Goal: Transaction & Acquisition: Purchase product/service

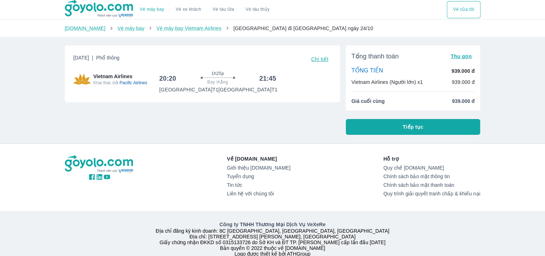
click at [402, 99] on li "Giá cuối cùng 939.000 đ" at bounding box center [412, 100] width 123 height 7
click at [392, 100] on li "Giá cuối cùng 939.000 đ" at bounding box center [412, 100] width 123 height 7
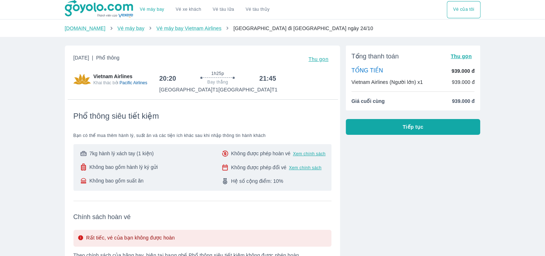
click at [454, 82] on p "939.000 đ" at bounding box center [463, 81] width 23 height 7
click at [401, 67] on div "TỔNG TIỀN 939.000 đ" at bounding box center [412, 71] width 123 height 8
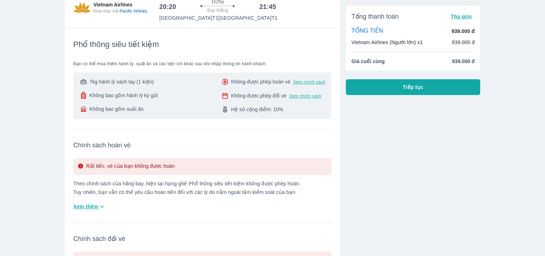
scroll to position [215, 0]
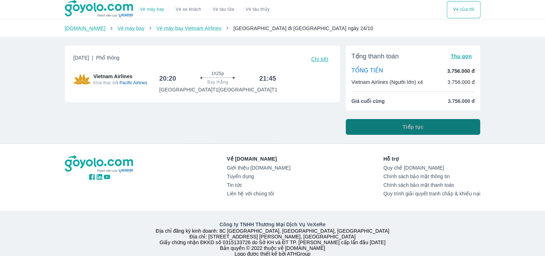
click at [425, 125] on button "Tiếp tục" at bounding box center [413, 127] width 135 height 16
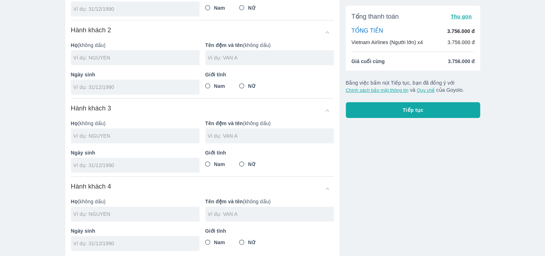
scroll to position [29, 0]
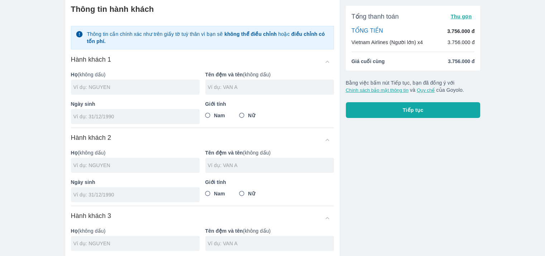
click at [103, 88] on input "text" at bounding box center [136, 86] width 126 height 7
click at [248, 113] on div "Giới tính Nam Nữ" at bounding box center [267, 109] width 134 height 29
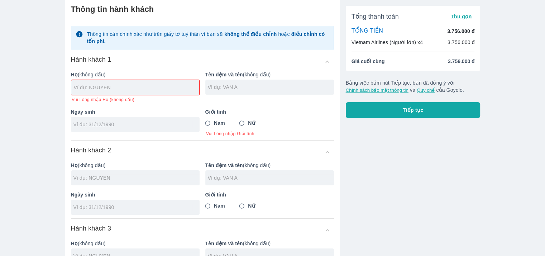
click at [120, 126] on input "tel" at bounding box center [132, 124] width 119 height 7
click at [244, 121] on input "Nữ" at bounding box center [241, 123] width 13 height 13
radio input "true"
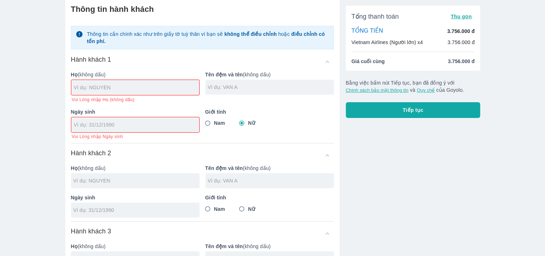
click at [90, 126] on input "tel" at bounding box center [133, 124] width 118 height 7
type input "03/09/2002"
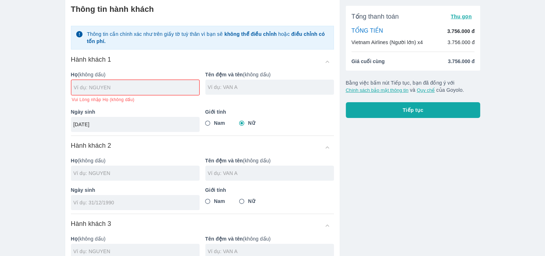
click at [108, 90] on input "text" at bounding box center [136, 87] width 125 height 7
type input "LE"
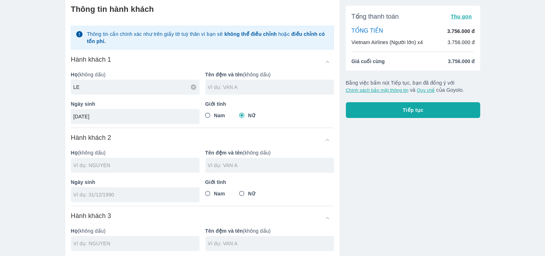
click at [274, 84] on input "text" at bounding box center [271, 86] width 126 height 7
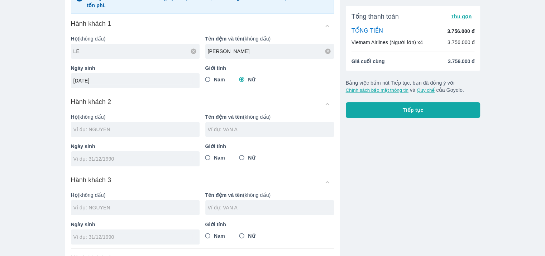
type input "NGOC XUAN"
click at [131, 135] on div at bounding box center [135, 129] width 129 height 15
type input "LE NGOC XUAN"
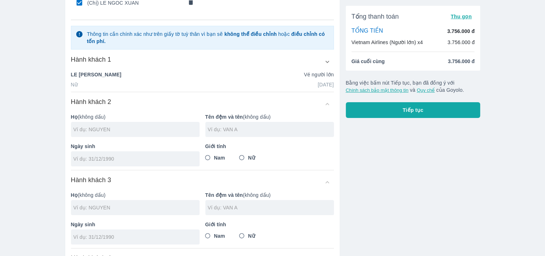
scroll to position [101, 0]
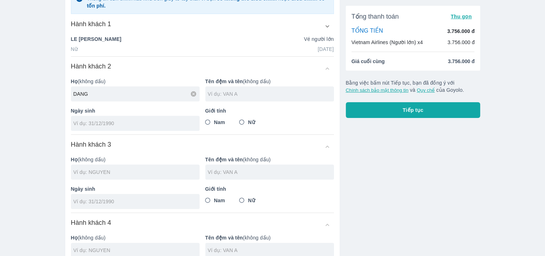
type input "DANG"
click at [231, 94] on input "text" at bounding box center [271, 93] width 126 height 7
type input "ANH DUNG"
click at [218, 123] on span "Nam" at bounding box center [219, 122] width 11 height 7
click at [214, 123] on input "Nam" at bounding box center [207, 122] width 13 height 13
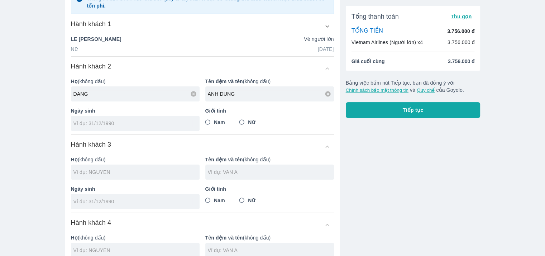
radio input "true"
click at [140, 126] on input "tel" at bounding box center [132, 123] width 119 height 7
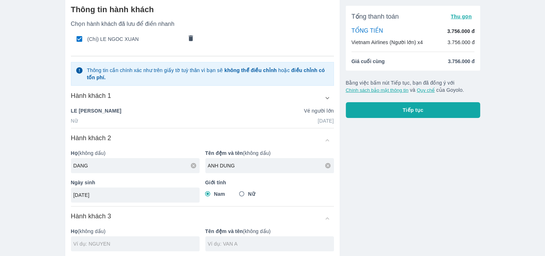
type input "28/12/2002"
click at [327, 97] on icon "button" at bounding box center [327, 98] width 8 height 8
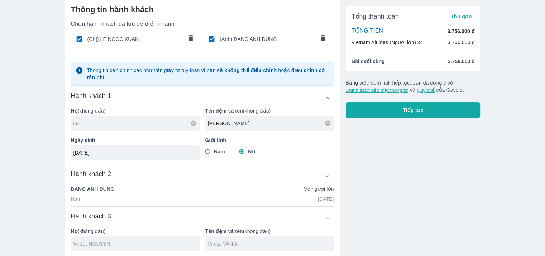
click at [327, 97] on icon "button" at bounding box center [327, 98] width 8 height 8
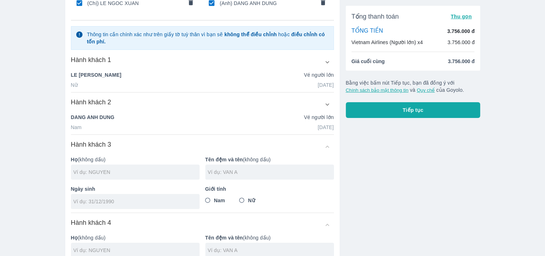
scroll to position [136, 0]
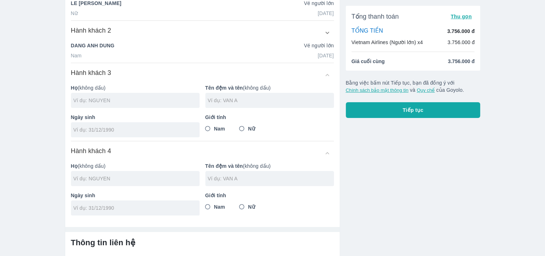
click at [98, 102] on input "text" at bounding box center [136, 100] width 126 height 7
type input "DAO"
click at [222, 99] on input "text" at bounding box center [271, 100] width 126 height 7
type input "VU TOAN"
click at [208, 120] on div "Giới tính Nam Nữ" at bounding box center [267, 122] width 134 height 29
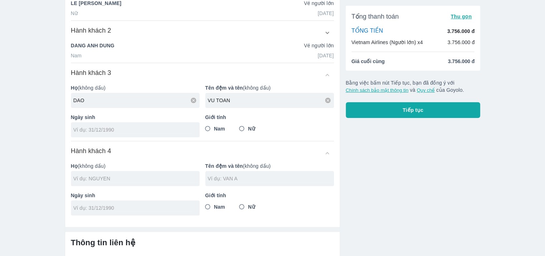
click at [208, 127] on input "Nam" at bounding box center [207, 128] width 13 height 13
radio input "true"
click at [145, 135] on div at bounding box center [135, 129] width 129 height 15
type input "14/09/2002"
click at [141, 150] on div "Hành khách 4" at bounding box center [202, 152] width 263 height 13
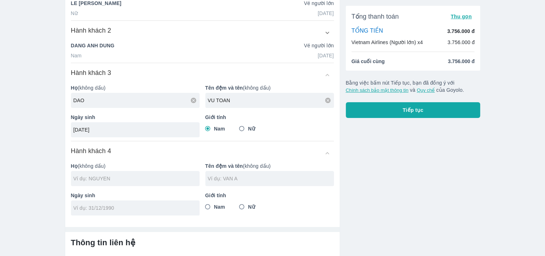
scroll to position [157, 0]
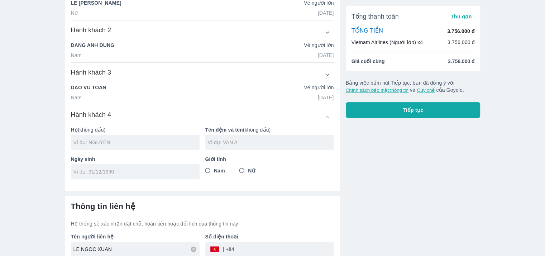
click at [100, 139] on input "text" at bounding box center [136, 142] width 126 height 7
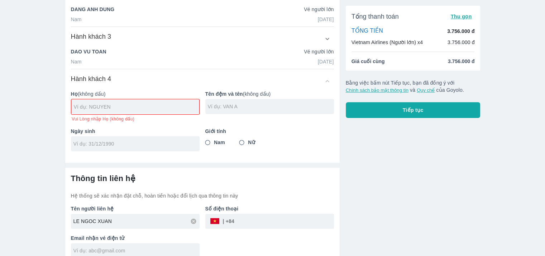
click at [255, 214] on input "tel" at bounding box center [284, 220] width 100 height 17
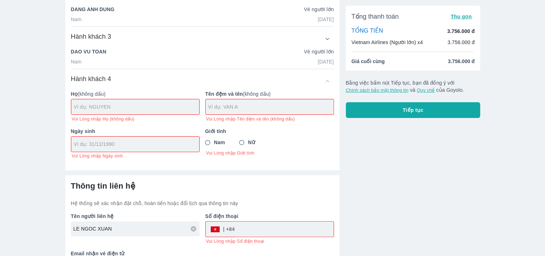
click at [85, 103] on input "text" at bounding box center [136, 106] width 125 height 7
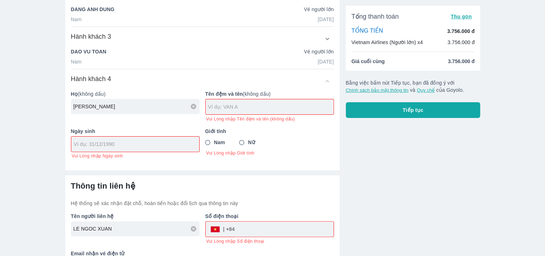
type input "NGUYEN"
click at [221, 107] on input "text" at bounding box center [270, 106] width 125 height 7
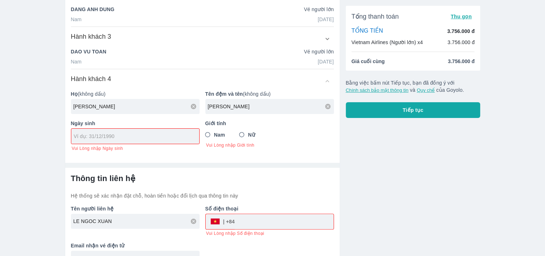
type input "LAM ANH"
click at [120, 141] on div at bounding box center [135, 136] width 128 height 15
click at [139, 140] on div "04/05/" at bounding box center [135, 136] width 128 height 15
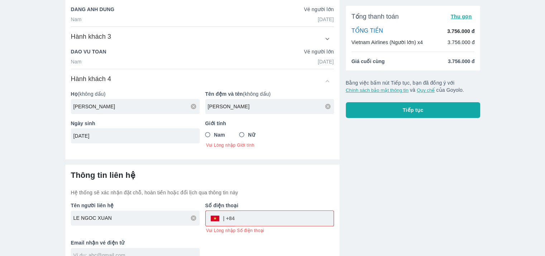
type input "04/05/2002"
click at [242, 134] on input "Nữ" at bounding box center [241, 134] width 13 height 13
radio input "true"
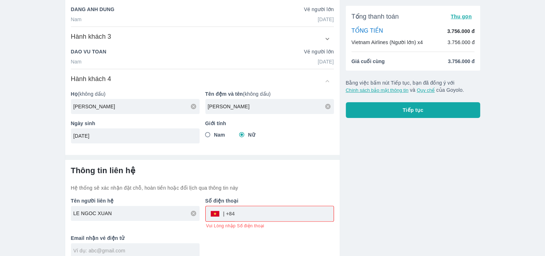
scroll to position [201, 0]
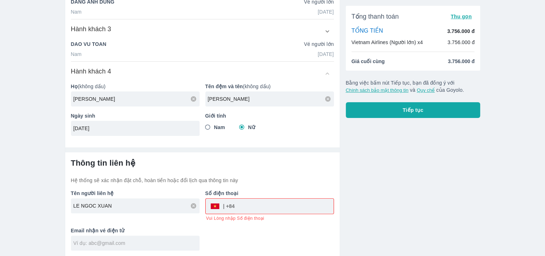
click at [259, 209] on input "tel" at bounding box center [284, 205] width 99 height 17
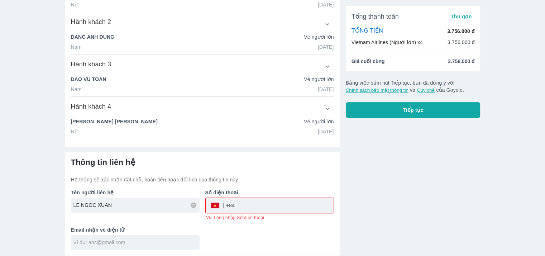
scroll to position [165, 0]
type input "0912563003"
click at [100, 236] on div at bounding box center [135, 242] width 129 height 15
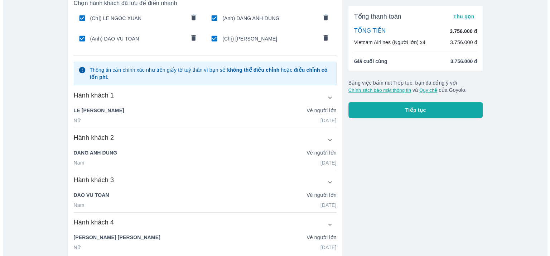
scroll to position [14, 0]
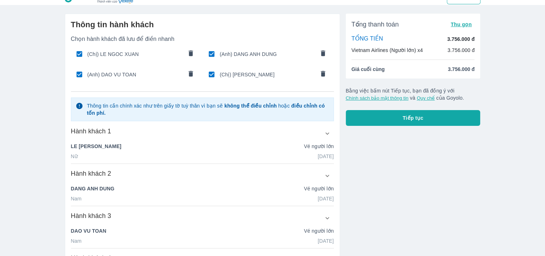
type input "lelenefff@gmail.com"
click at [402, 118] on button "Tiếp tục" at bounding box center [413, 118] width 135 height 16
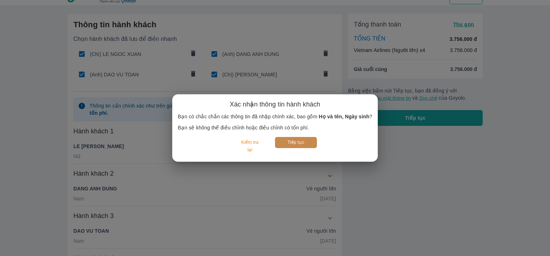
click at [298, 144] on button "Tiếp tục" at bounding box center [296, 142] width 42 height 11
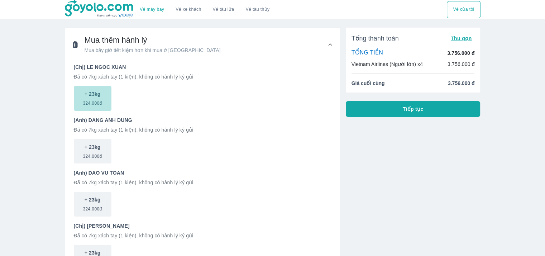
click at [105, 97] on button "+ 23kg 324.000đ" at bounding box center [93, 98] width 38 height 25
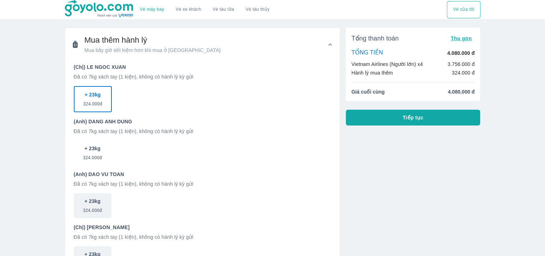
scroll to position [72, 0]
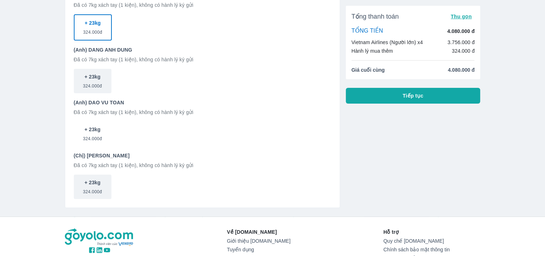
click at [99, 132] on p "+ 23kg" at bounding box center [93, 129] width 16 height 7
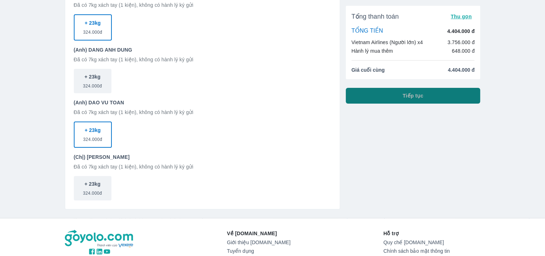
click at [380, 95] on button "Tiếp tục" at bounding box center [413, 96] width 135 height 16
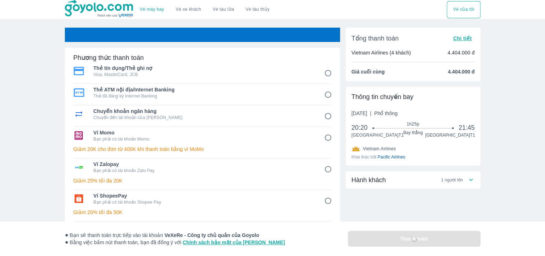
click at [239, 136] on p "Bạn phải có tài khoản Momo" at bounding box center [203, 139] width 221 height 6
radio input "true"
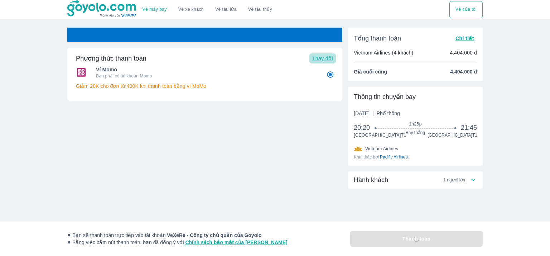
click at [317, 56] on span "Thay đổi" at bounding box center [322, 59] width 21 height 6
radio input "false"
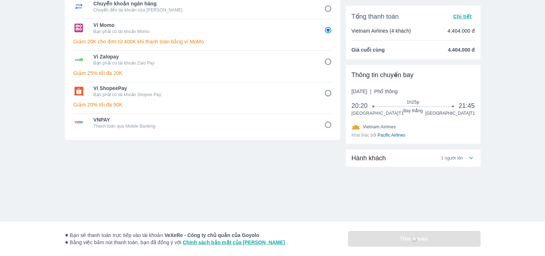
scroll to position [36, 0]
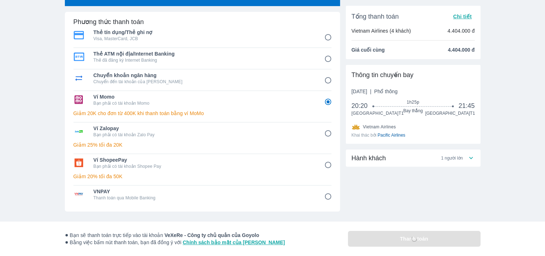
click at [308, 104] on p "Bạn phải có tài khoản Momo" at bounding box center [203, 103] width 221 height 6
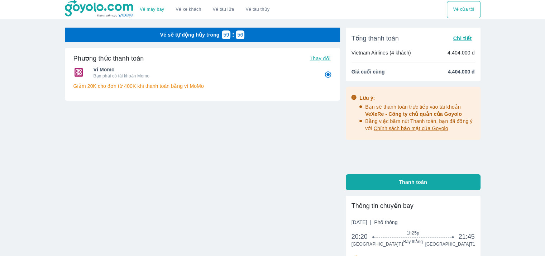
click at [154, 85] on p "Giảm 20K cho đơn từ 400K khi thanh toán bằng ví MoMo" at bounding box center [202, 85] width 258 height 7
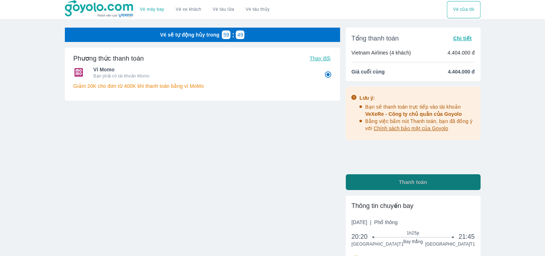
click at [392, 179] on button "Thanh toán" at bounding box center [413, 182] width 135 height 16
radio input "false"
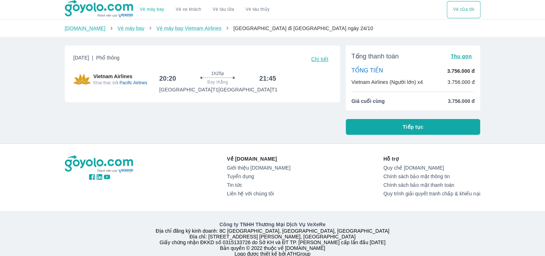
click at [233, 29] on span "[GEOGRAPHIC_DATA] đi [GEOGRAPHIC_DATA] ngày 24/10" at bounding box center [303, 28] width 140 height 6
